Goal: Task Accomplishment & Management: Complete application form

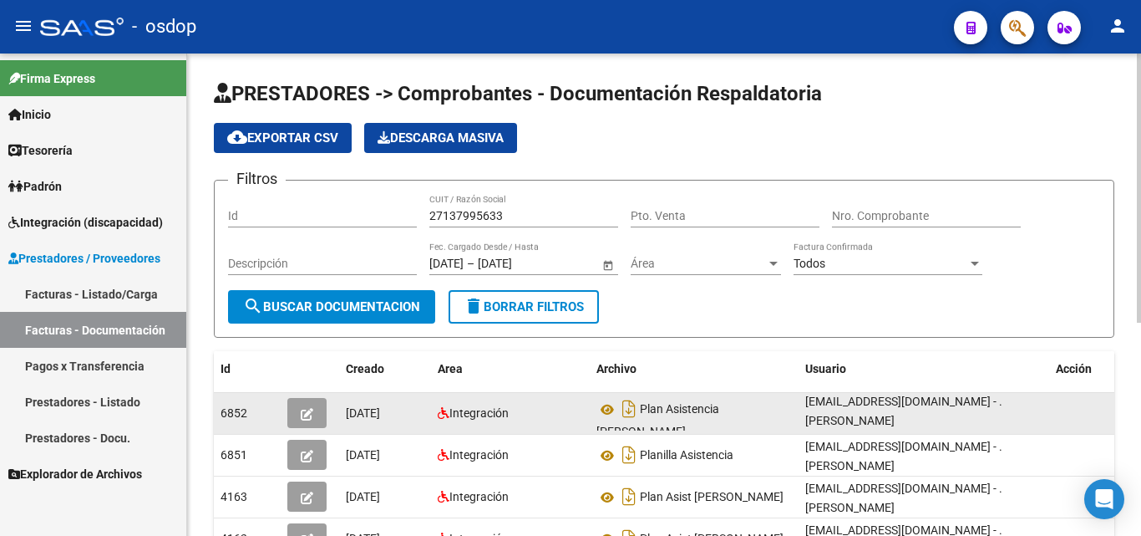
click at [605, 396] on div "Plan Asistencia [PERSON_NAME]" at bounding box center [695, 412] width 196 height 35
click at [611, 410] on icon at bounding box center [608, 409] width 22 height 20
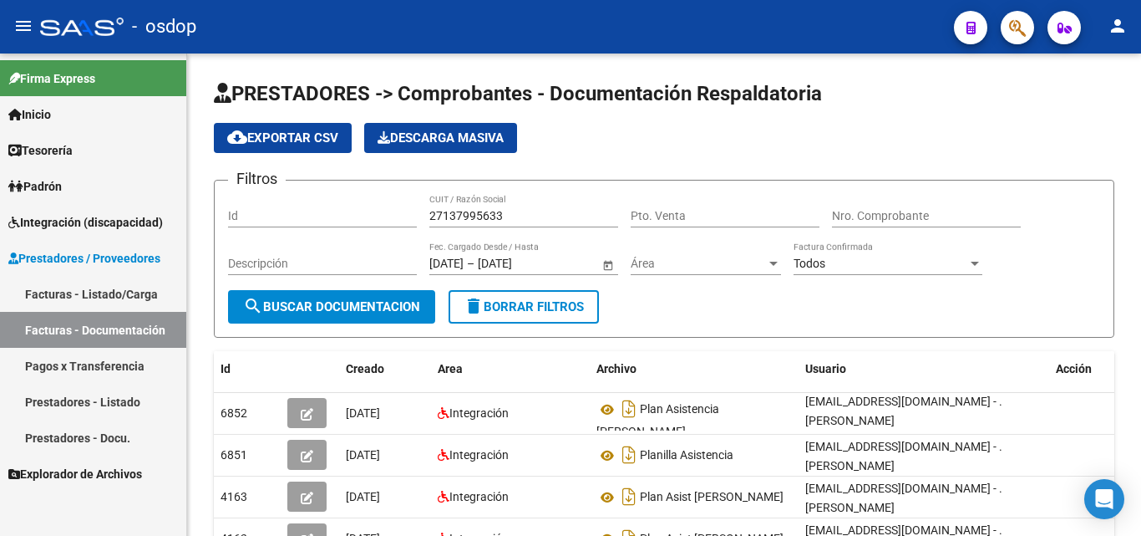
click at [80, 294] on link "Facturas - Listado/Carga" at bounding box center [93, 294] width 186 height 36
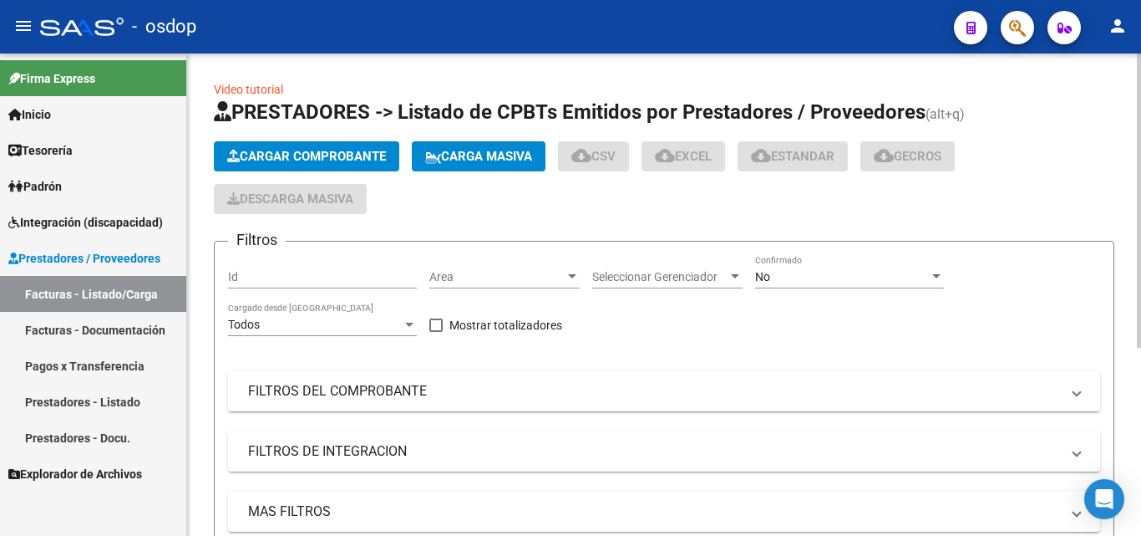
click at [241, 147] on button "Cargar Comprobante" at bounding box center [307, 156] width 186 height 30
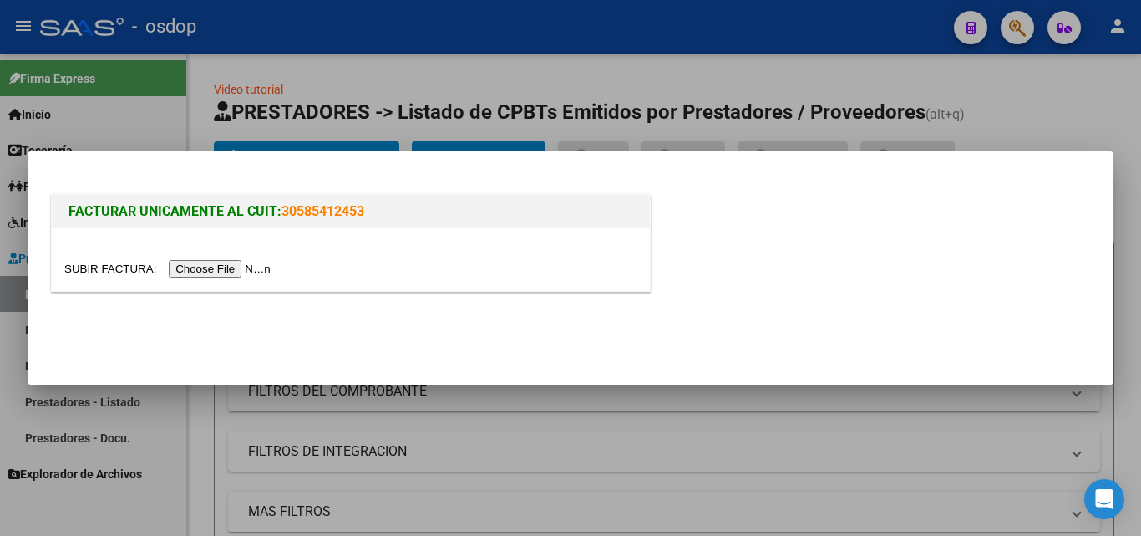
click at [245, 268] on input "file" at bounding box center [169, 269] width 211 height 18
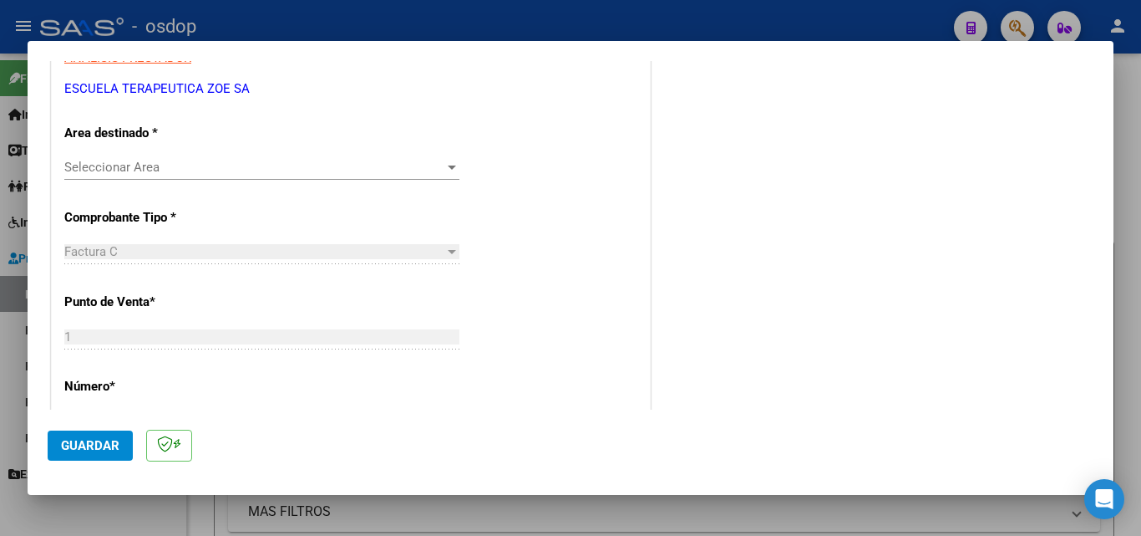
scroll to position [334, 0]
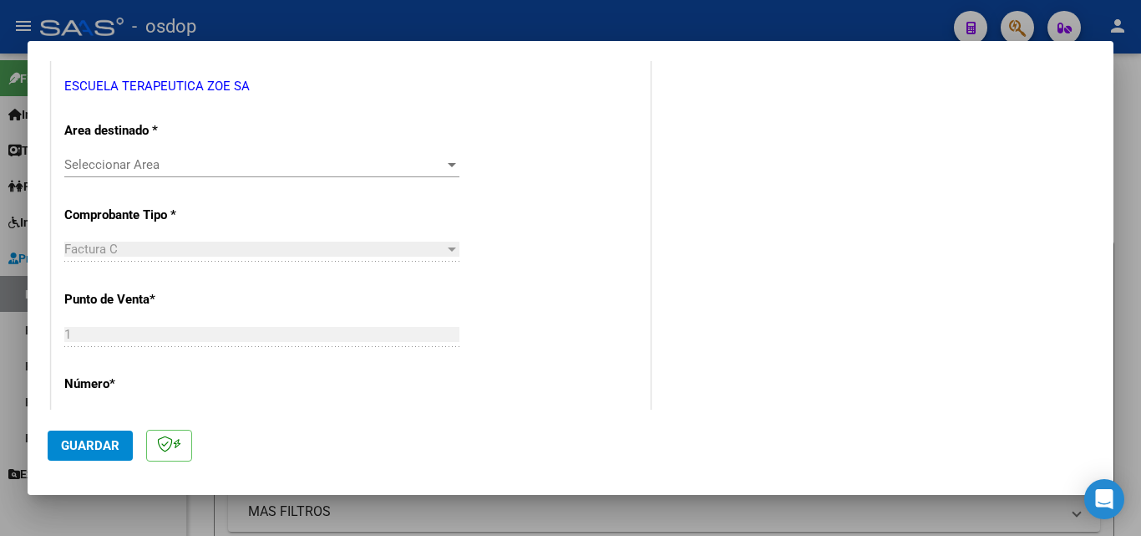
click at [157, 165] on span "Seleccionar Area" at bounding box center [254, 164] width 380 height 15
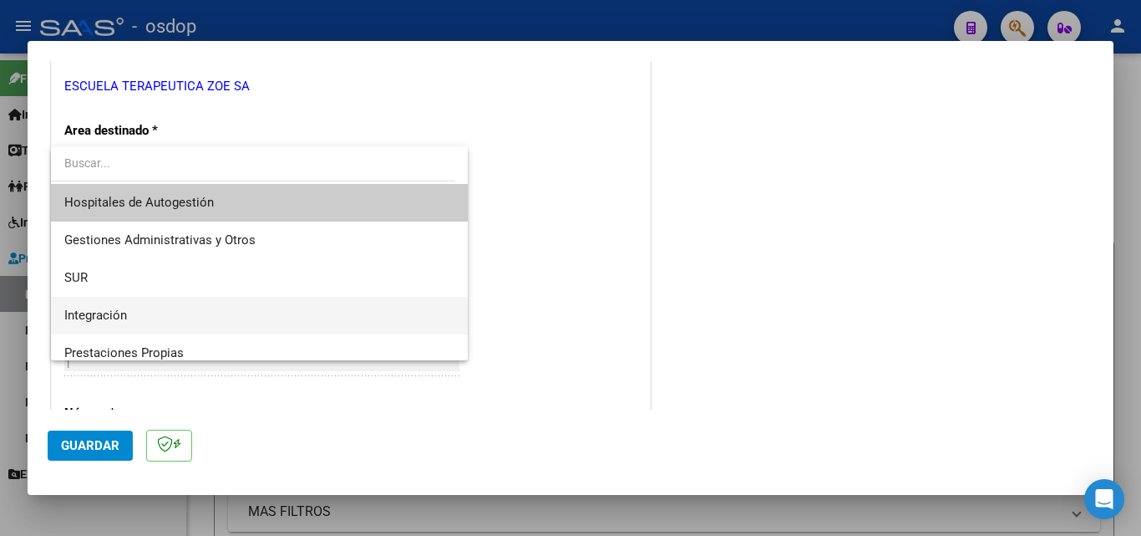
click at [145, 318] on span "Integración" at bounding box center [259, 316] width 390 height 38
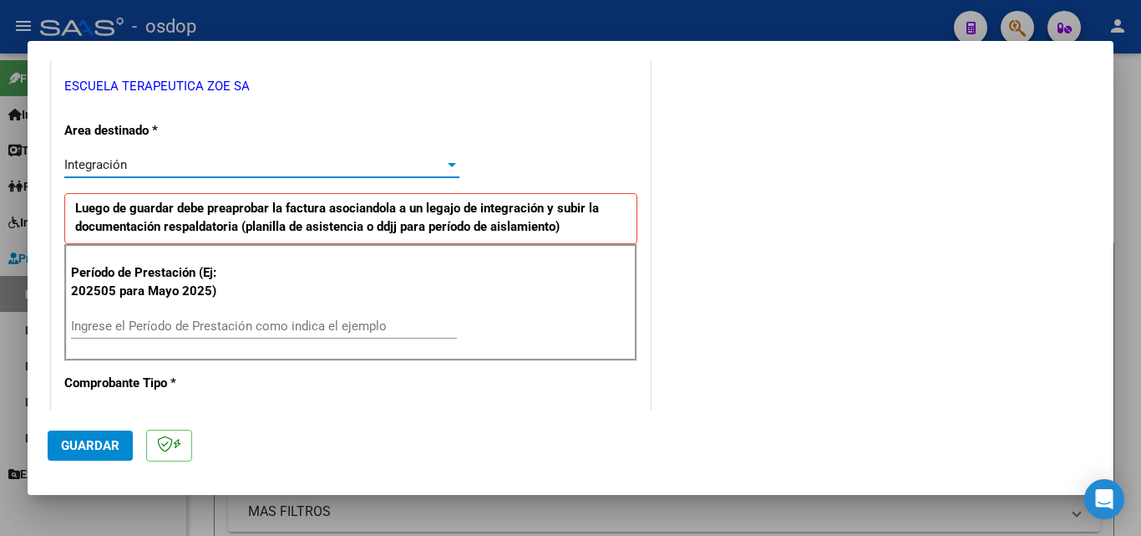
click at [182, 320] on input "Ingrese el Período de Prestación como indica el ejemplo" at bounding box center [264, 325] width 386 height 15
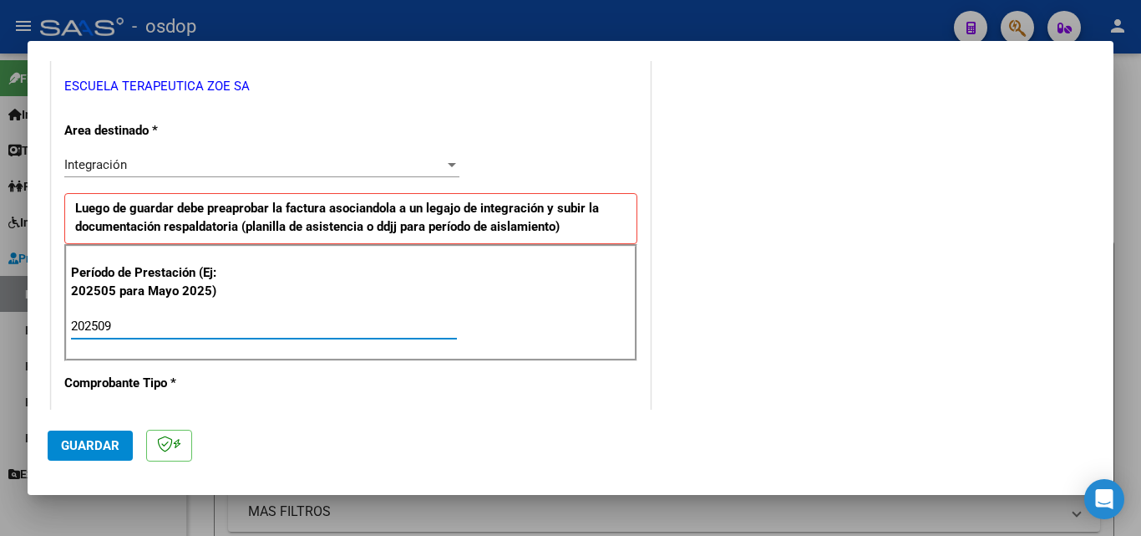
type input "202509"
click at [88, 441] on span "Guardar" at bounding box center [90, 445] width 58 height 15
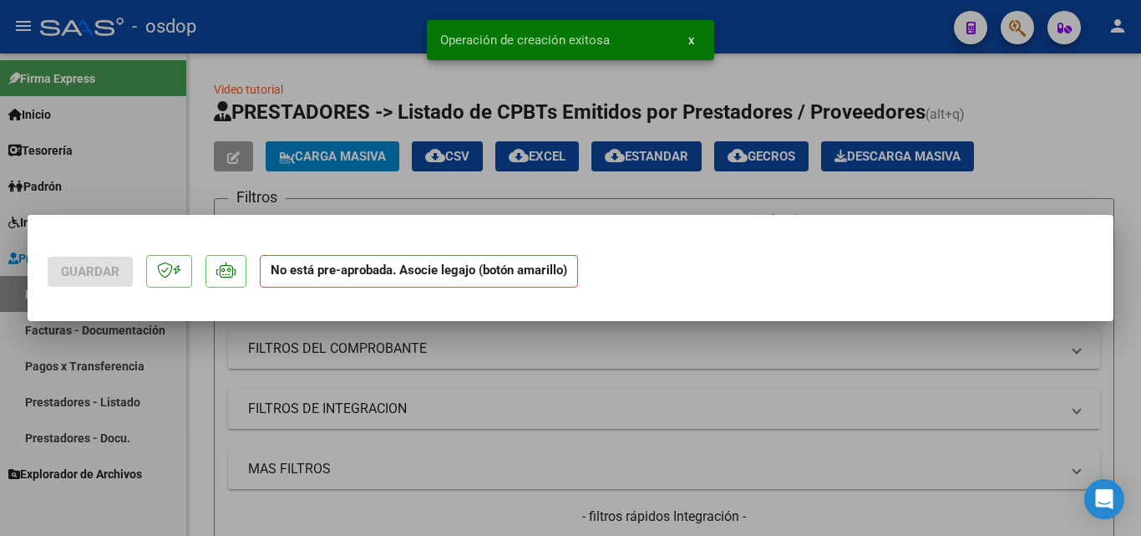
scroll to position [0, 0]
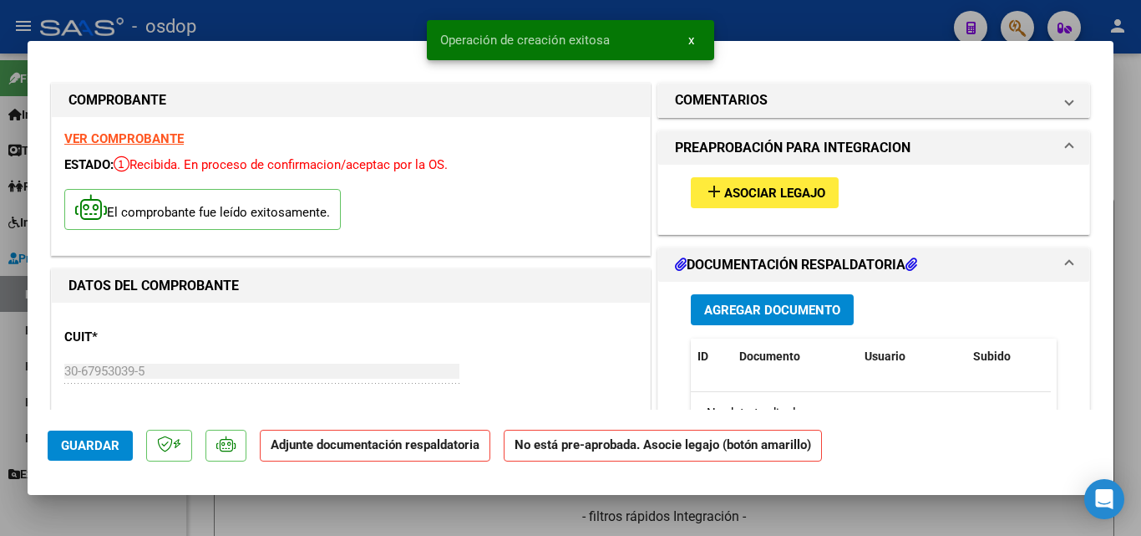
click at [771, 198] on span "Asociar Legajo" at bounding box center [774, 193] width 101 height 15
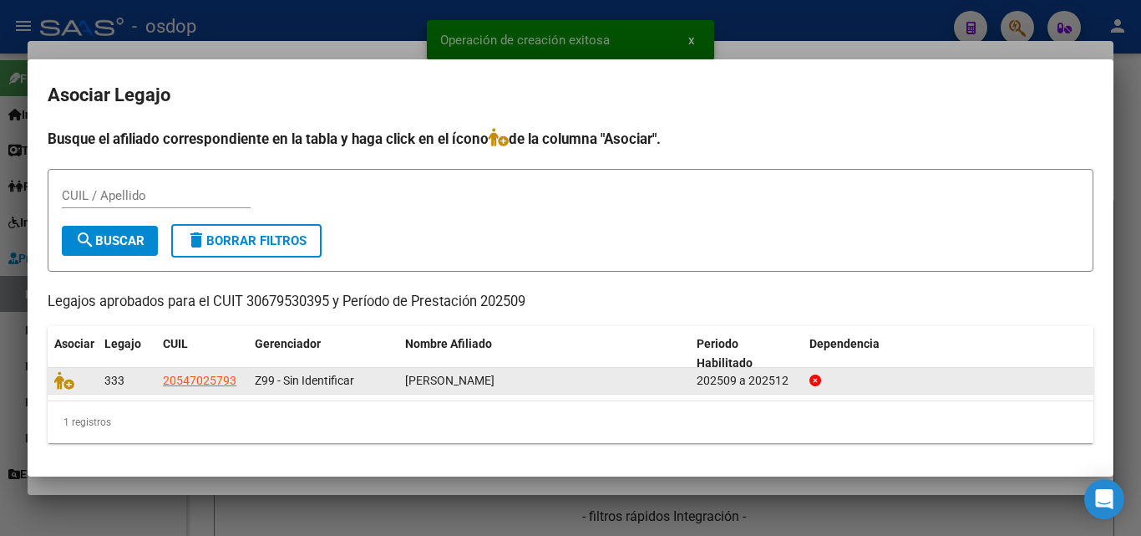
click at [67, 389] on div at bounding box center [72, 380] width 37 height 19
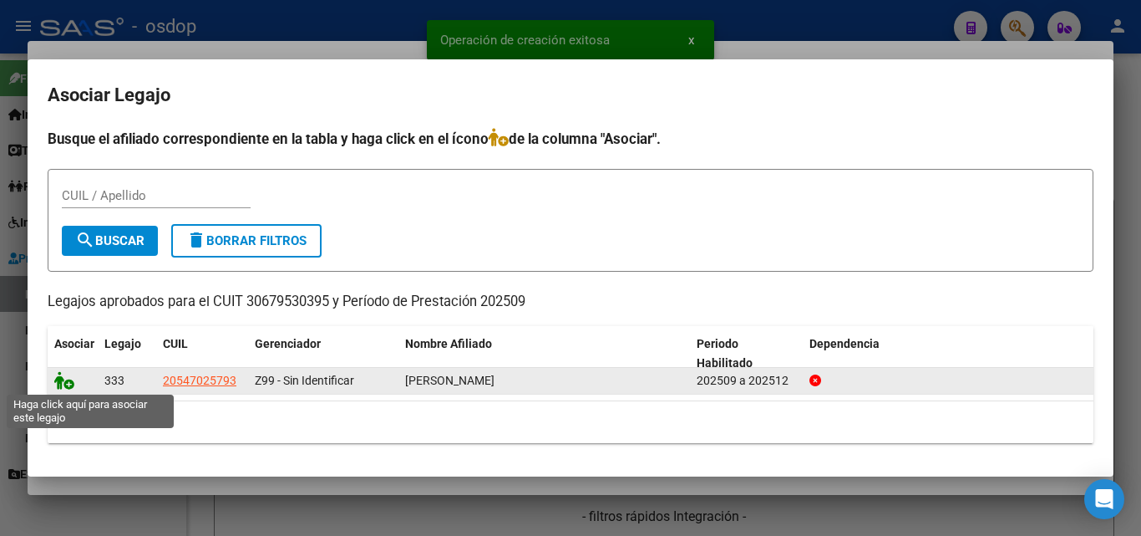
click at [73, 388] on icon at bounding box center [64, 380] width 20 height 18
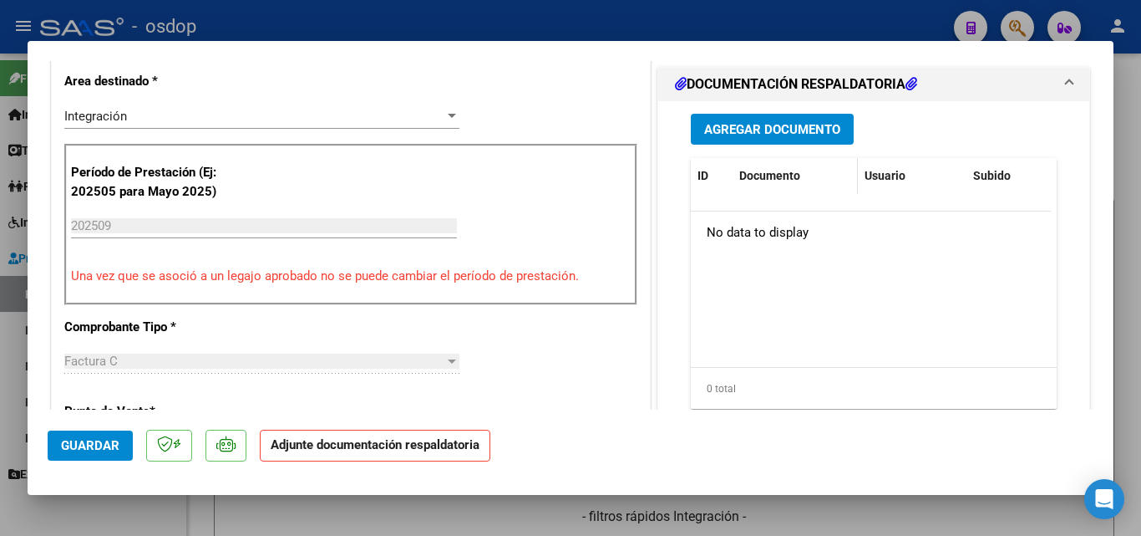
scroll to position [418, 0]
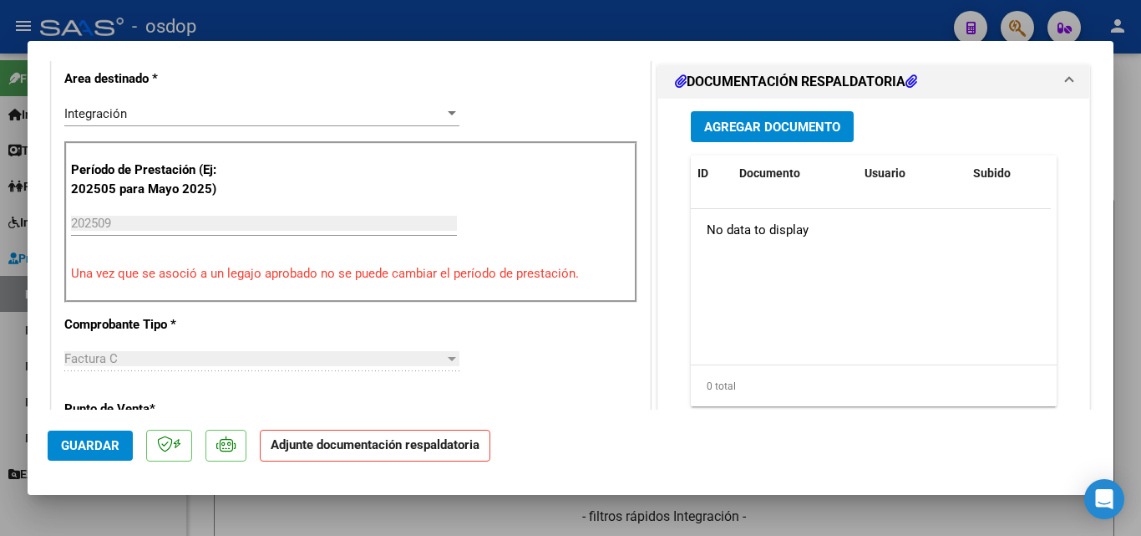
click at [775, 124] on span "Agregar Documento" at bounding box center [772, 126] width 136 height 15
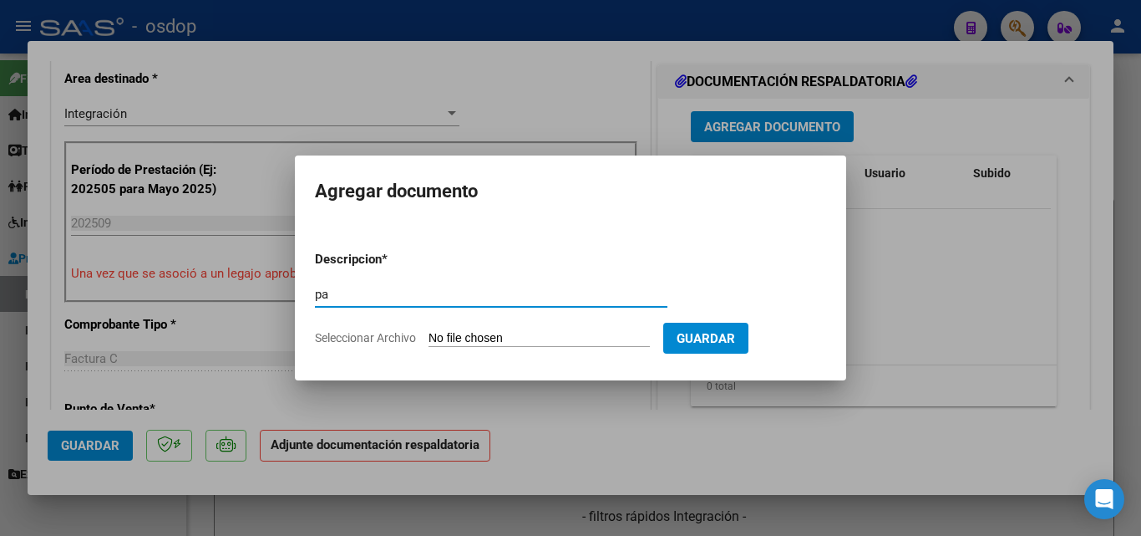
type input "pa"
click at [468, 333] on input "Seleccionar Archivo" at bounding box center [539, 339] width 221 height 16
type input "C:\fakepath\ASISTENCIA 09 2025 [PERSON_NAME].pdf"
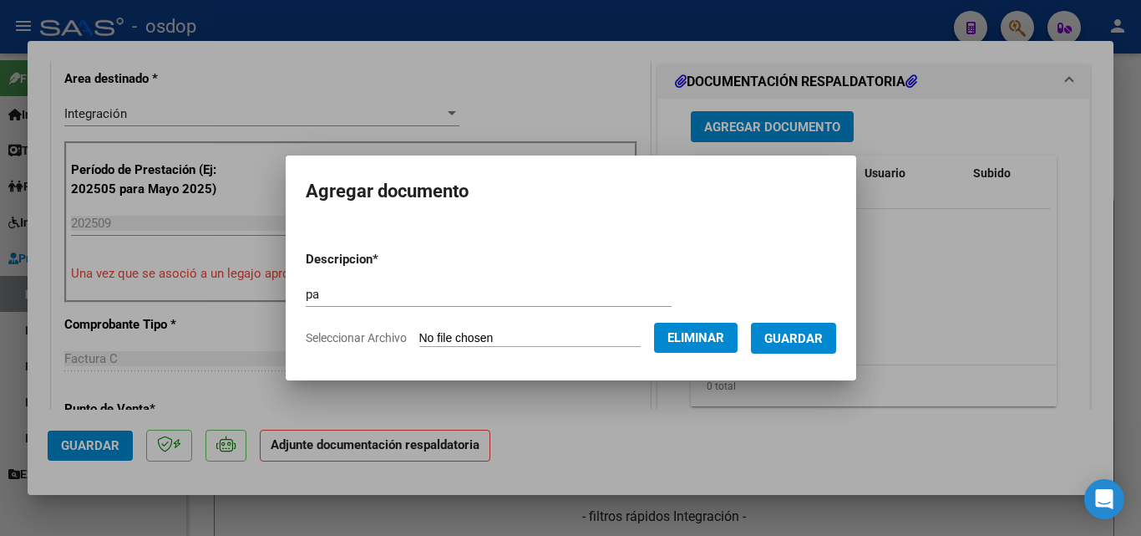
click at [823, 338] on span "Guardar" at bounding box center [794, 338] width 58 height 15
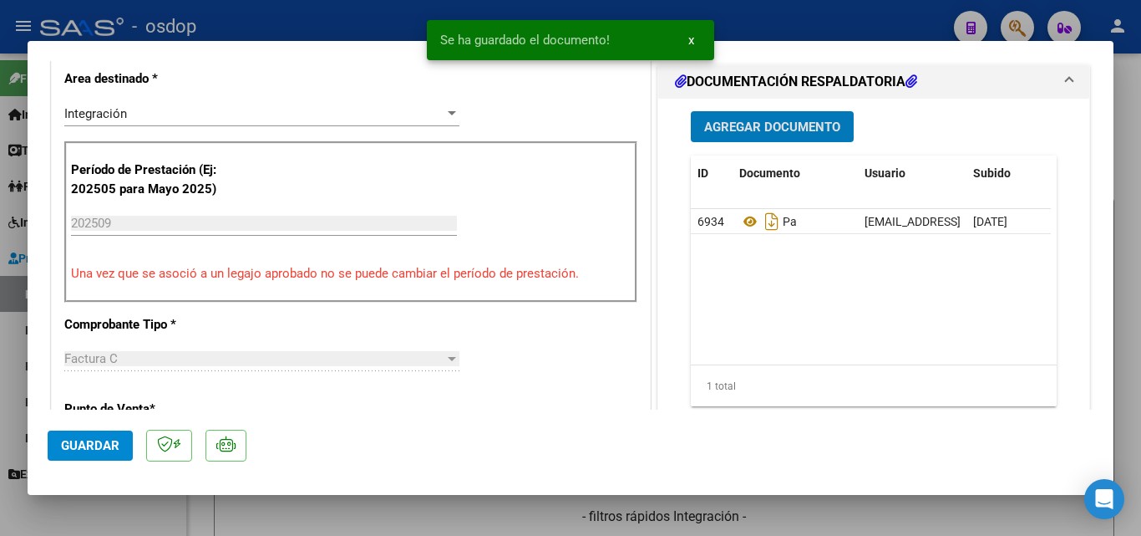
click at [94, 454] on button "Guardar" at bounding box center [90, 445] width 85 height 30
click at [0, 196] on div at bounding box center [570, 268] width 1141 height 536
